Goal: Information Seeking & Learning: Learn about a topic

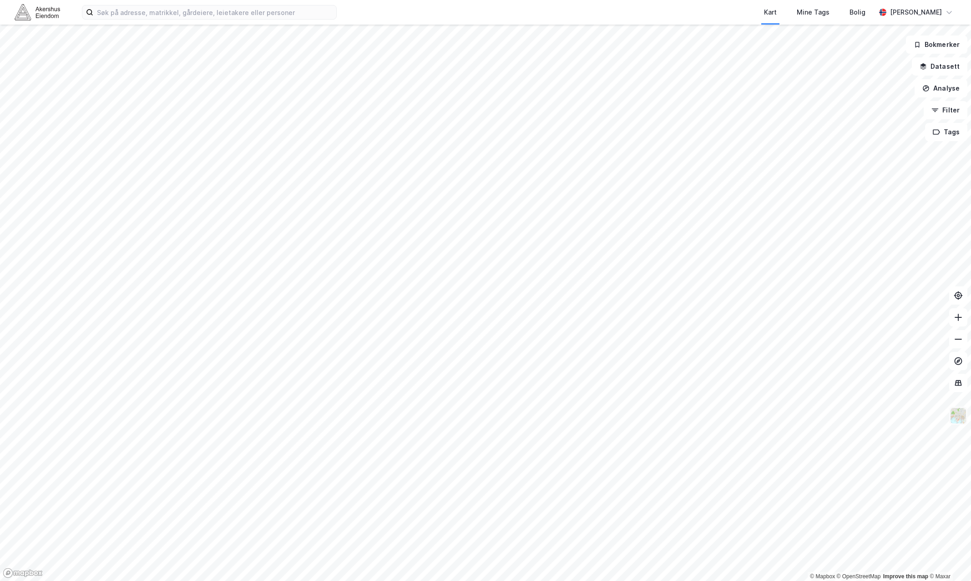
click at [961, 420] on img at bounding box center [958, 415] width 17 height 17
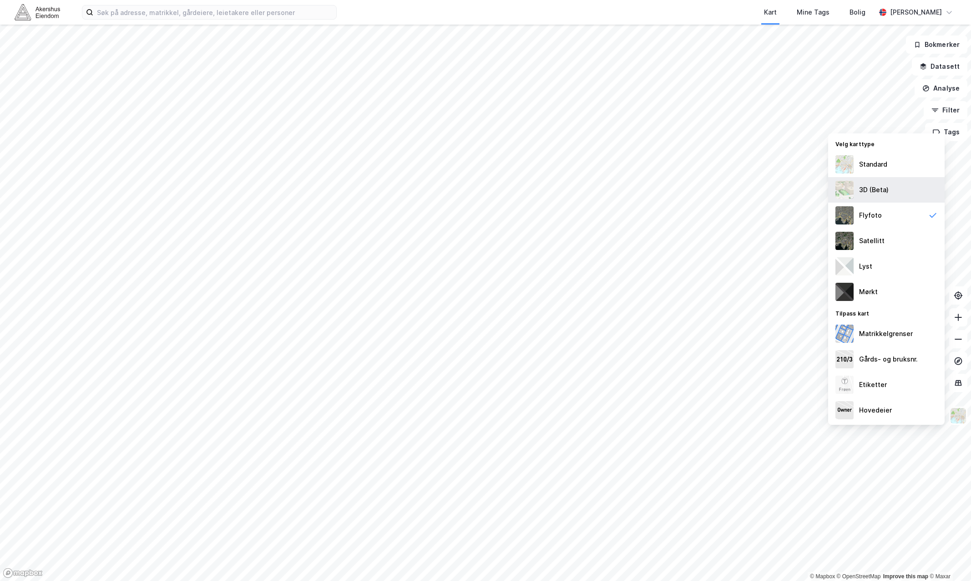
click at [901, 190] on div "3D (Beta)" at bounding box center [886, 189] width 116 height 25
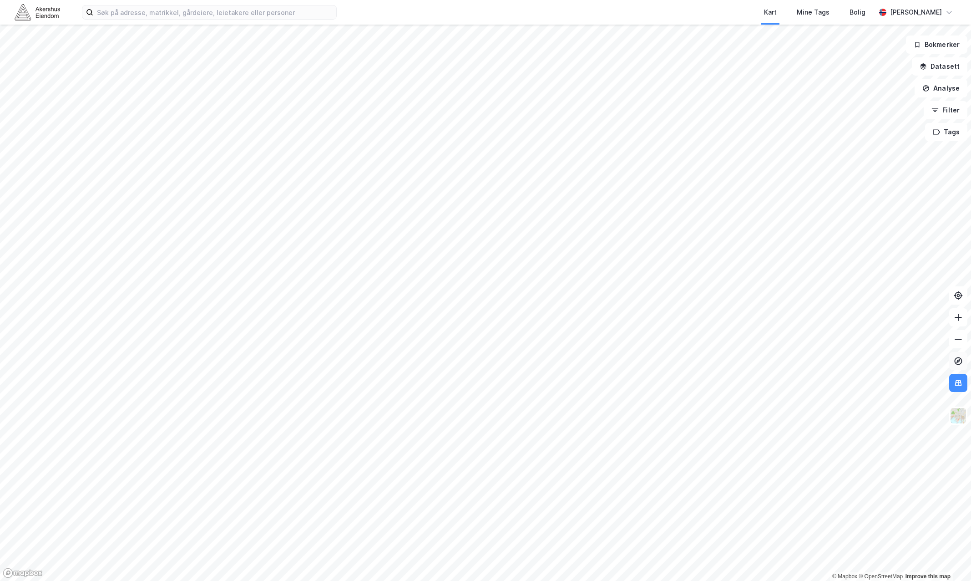
click at [964, 365] on button at bounding box center [958, 361] width 18 height 18
click at [960, 358] on icon at bounding box center [959, 361] width 8 height 8
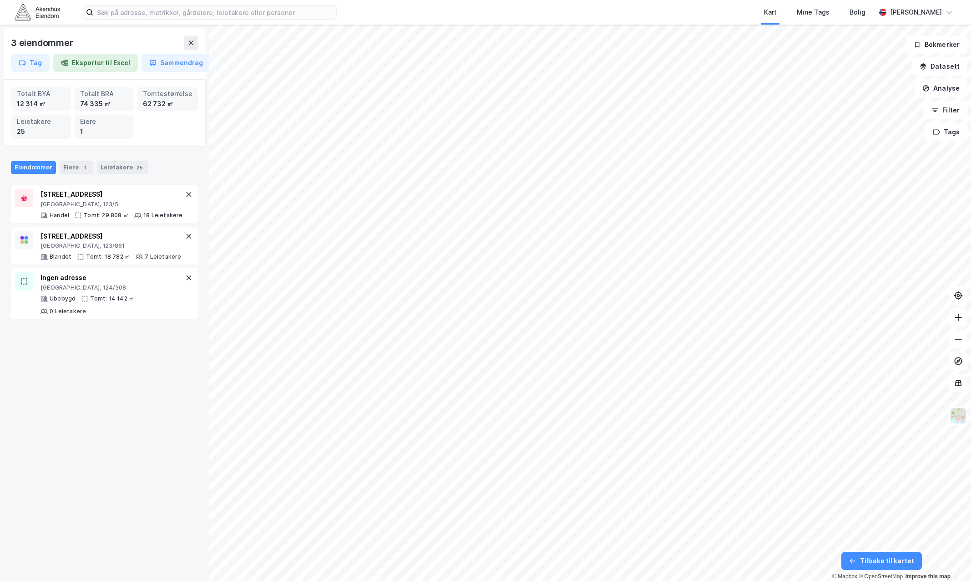
click at [66, 408] on div "3 eiendommer Tag Eksporter til Excel Sammendrag Totalt BYA 12 314 ㎡ Totalt BRA …" at bounding box center [104, 303] width 209 height 556
click at [122, 380] on div "3 eiendommer Tag Eksporter til Excel Sammendrag Totalt BYA 12 314 ㎡ Totalt BRA …" at bounding box center [104, 303] width 209 height 556
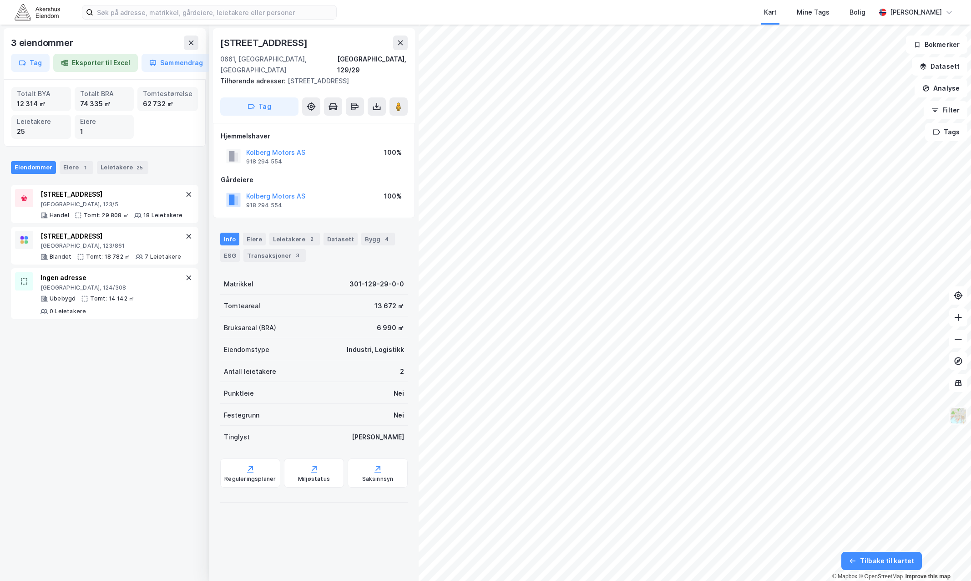
click at [958, 420] on img at bounding box center [958, 415] width 17 height 17
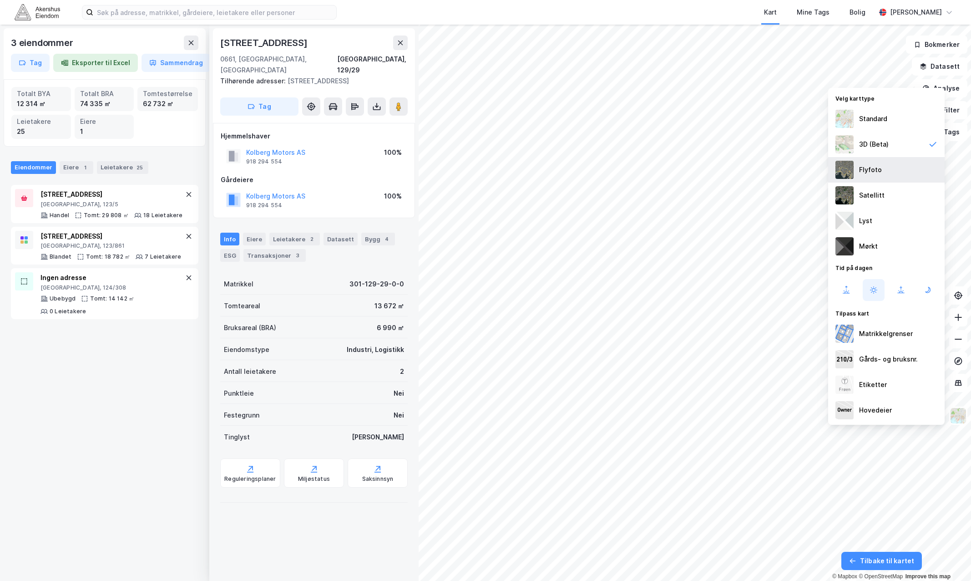
click at [885, 166] on div "Flyfoto" at bounding box center [886, 169] width 116 height 25
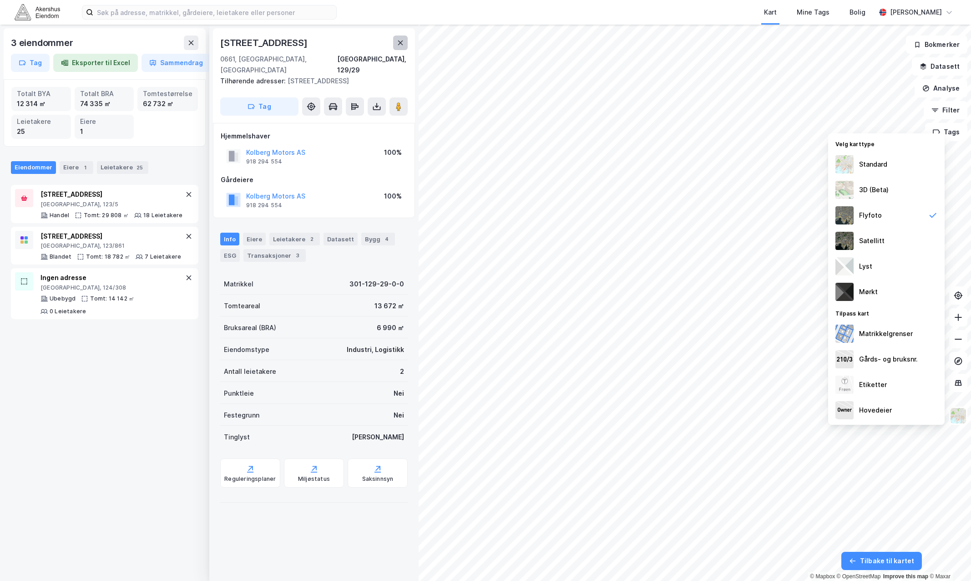
click at [399, 41] on icon at bounding box center [400, 42] width 5 height 5
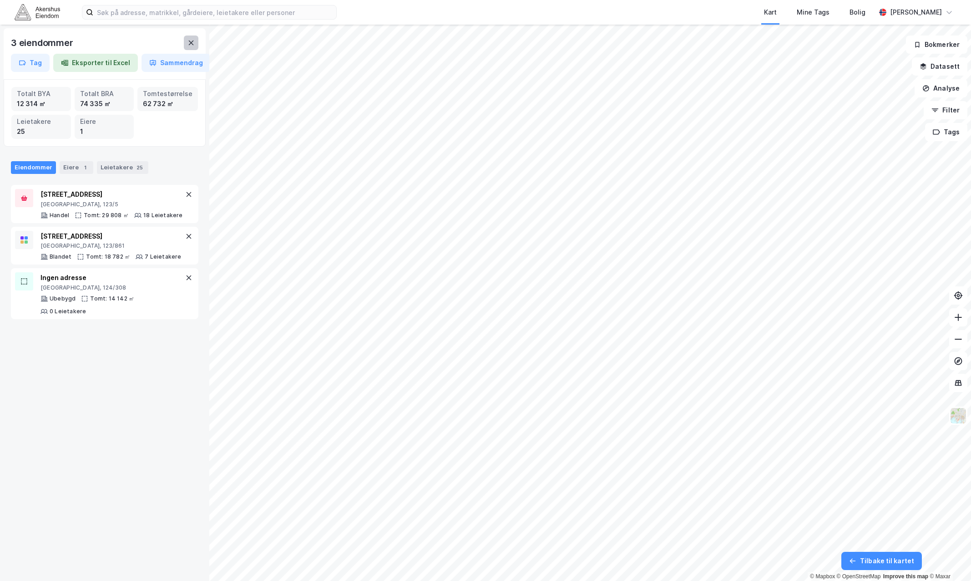
click at [194, 47] on button at bounding box center [191, 42] width 15 height 15
